Goal: Use online tool/utility: Utilize a website feature to perform a specific function

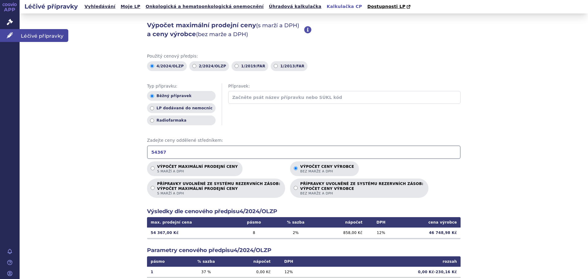
drag, startPoint x: 45, startPoint y: 36, endPoint x: 48, endPoint y: 36, distance: 3.7
click at [45, 36] on span "Léčivé přípravky" at bounding box center [44, 35] width 49 height 13
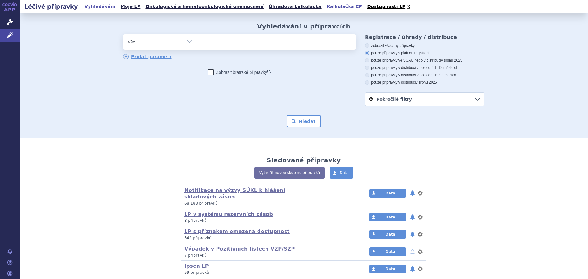
click at [325, 6] on link "Kalkulačka CP" at bounding box center [344, 6] width 39 height 8
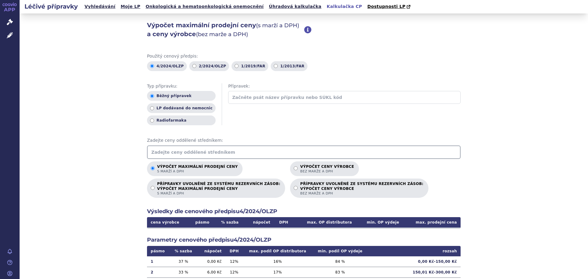
click at [210, 155] on input "text" at bounding box center [304, 151] width 314 height 13
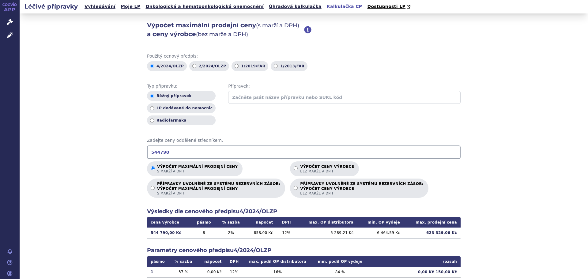
drag, startPoint x: 169, startPoint y: 150, endPoint x: 71, endPoint y: 149, distance: 97.7
click at [74, 149] on div "Výpočet maximální prodejní ceny (s marží a DPH) a ceny výrobce (bez marže a DPH…" at bounding box center [304, 191] width 568 height 357
drag, startPoint x: 164, startPoint y: 153, endPoint x: 130, endPoint y: 154, distance: 34.0
click at [131, 154] on div "Výpočet maximální prodejní ceny (s marží a DPH) a ceny výrobce (bez marže a DPH…" at bounding box center [304, 191] width 568 height 357
type input "71186"
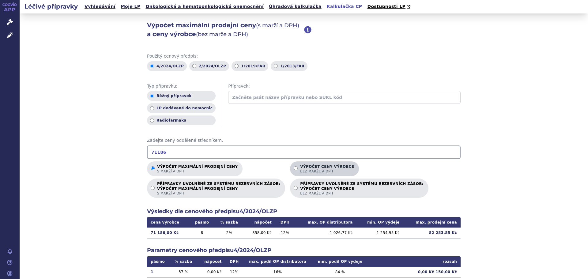
click at [300, 167] on p "Výpočet ceny výrobce bez marže a DPH" at bounding box center [327, 168] width 54 height 9
click at [294, 167] on input "Výpočet ceny výrobce bez marže a DPH" at bounding box center [296, 168] width 4 height 4
radio input "true"
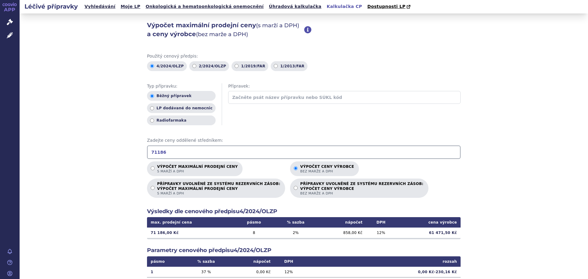
drag, startPoint x: 160, startPoint y: 152, endPoint x: 130, endPoint y: 152, distance: 30.3
click at [130, 152] on div "Výpočet maximální prodejní ceny (s marží a DPH) a ceny výrobce (bez marže a DPH…" at bounding box center [304, 191] width 568 height 357
type input "181597"
click at [215, 167] on p "Výpočet maximální prodejní ceny s marží a DPH" at bounding box center [197, 168] width 81 height 9
click at [155, 167] on input "Výpočet maximální prodejní ceny s marží a DPH" at bounding box center [153, 168] width 4 height 4
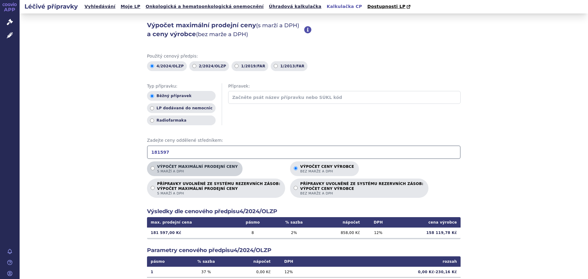
radio input "true"
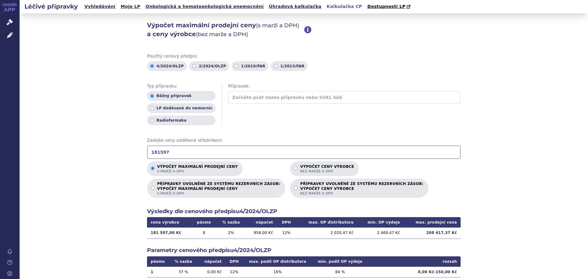
drag, startPoint x: 177, startPoint y: 151, endPoint x: 92, endPoint y: 151, distance: 84.5
click at [92, 151] on div "Výpočet maximální prodejní ceny (s marží a DPH) a ceny výrobce (bez marže a DPH…" at bounding box center [304, 191] width 568 height 357
type input "213558"
click at [300, 167] on p "Výpočet ceny výrobce bez marže a DPH" at bounding box center [327, 168] width 54 height 9
click at [294, 167] on input "Výpočet ceny výrobce bez marže a DPH" at bounding box center [296, 168] width 4 height 4
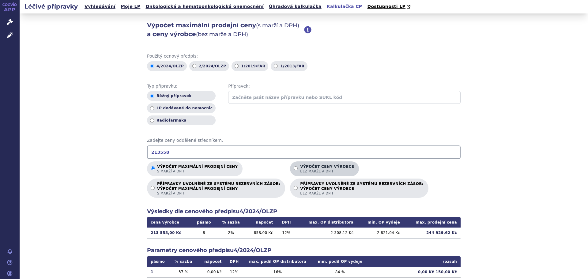
radio input "true"
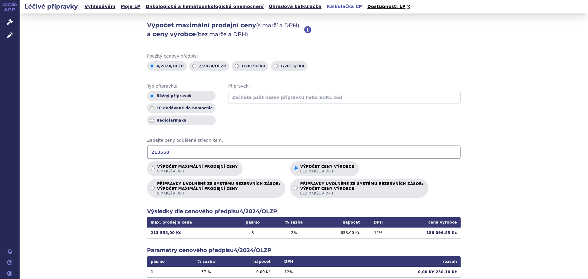
drag, startPoint x: 167, startPoint y: 151, endPoint x: 108, endPoint y: 152, distance: 58.8
click at [108, 152] on div "Výpočet maximální prodejní ceny (s marží a DPH) a ceny výrobce (bez marže a DPH…" at bounding box center [304, 191] width 568 height 357
type input "4054"
